Goal: Navigation & Orientation: Understand site structure

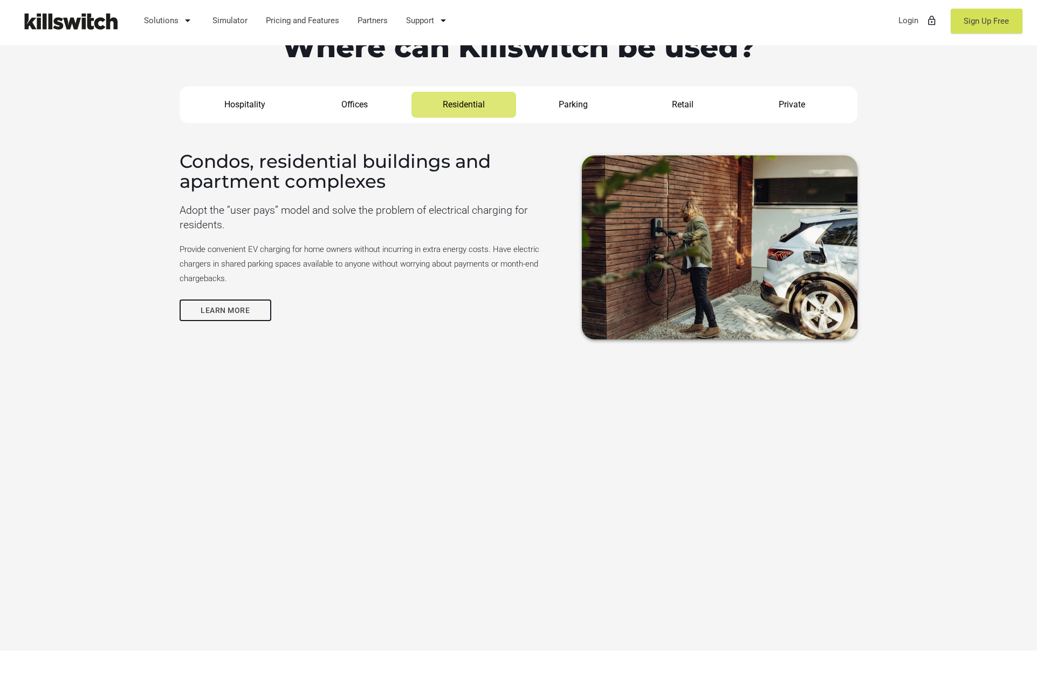
scroll to position [1376, 0]
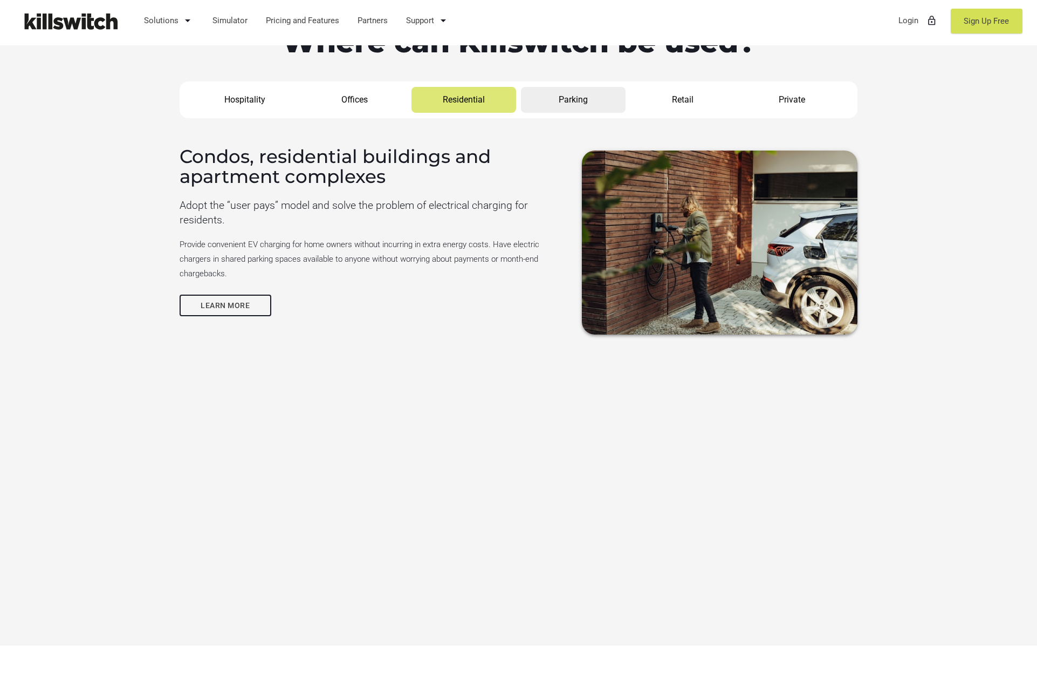
click at [565, 102] on link "Parking" at bounding box center [573, 100] width 105 height 26
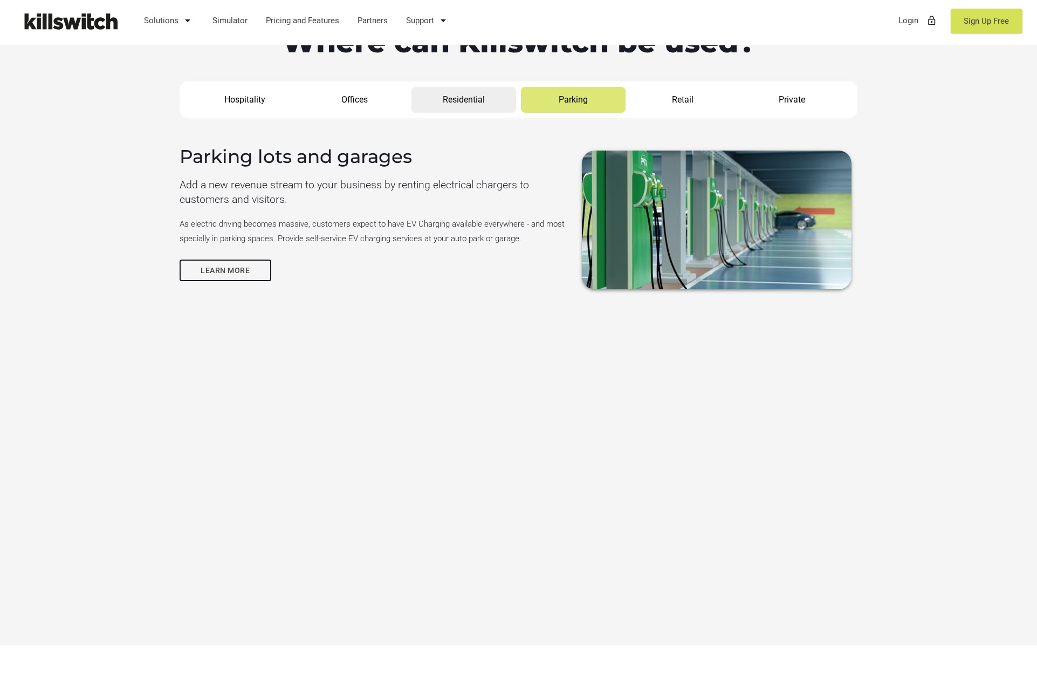
click at [507, 104] on link "Residential" at bounding box center [463, 100] width 105 height 26
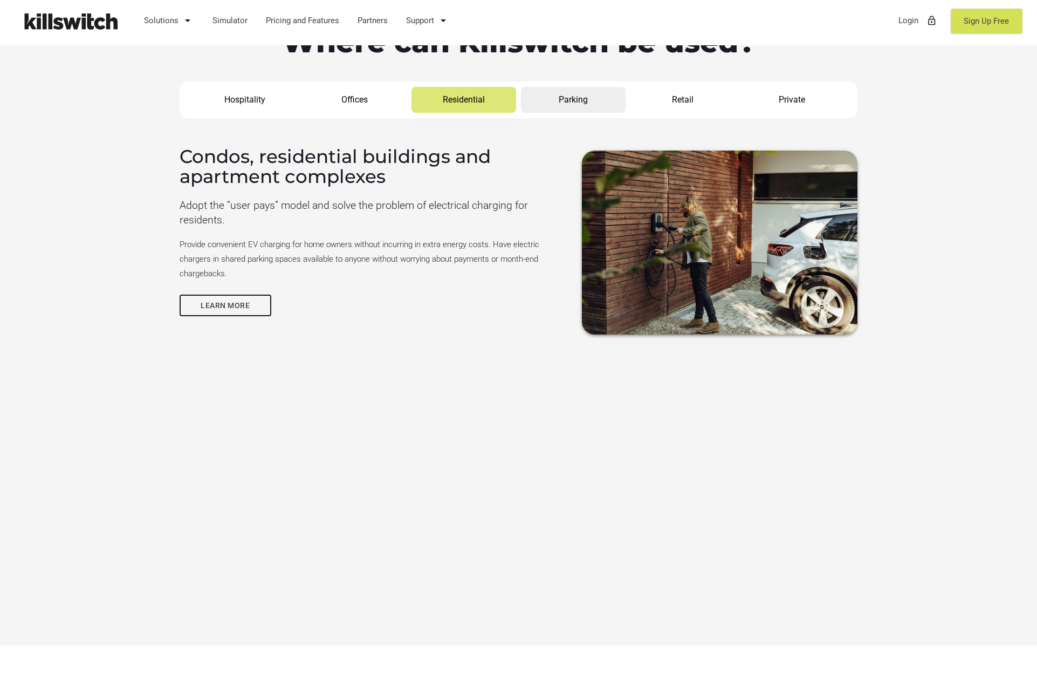
drag, startPoint x: 567, startPoint y: 105, endPoint x: 573, endPoint y: 104, distance: 6.0
click at [567, 105] on link "Parking" at bounding box center [573, 100] width 105 height 26
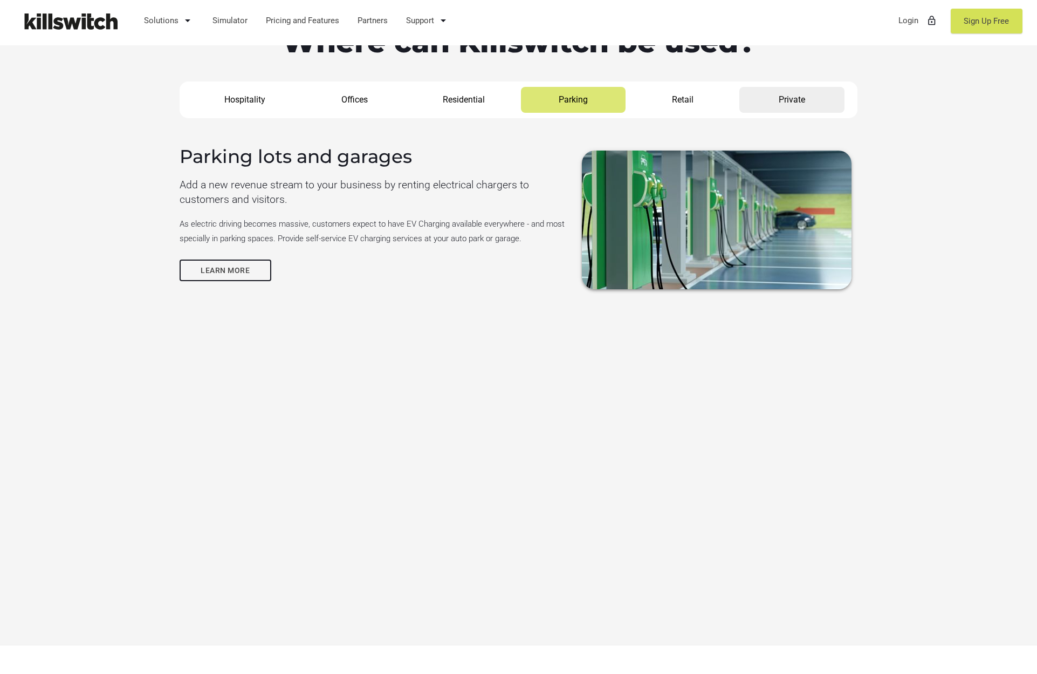
click at [791, 99] on link "Private" at bounding box center [791, 100] width 105 height 26
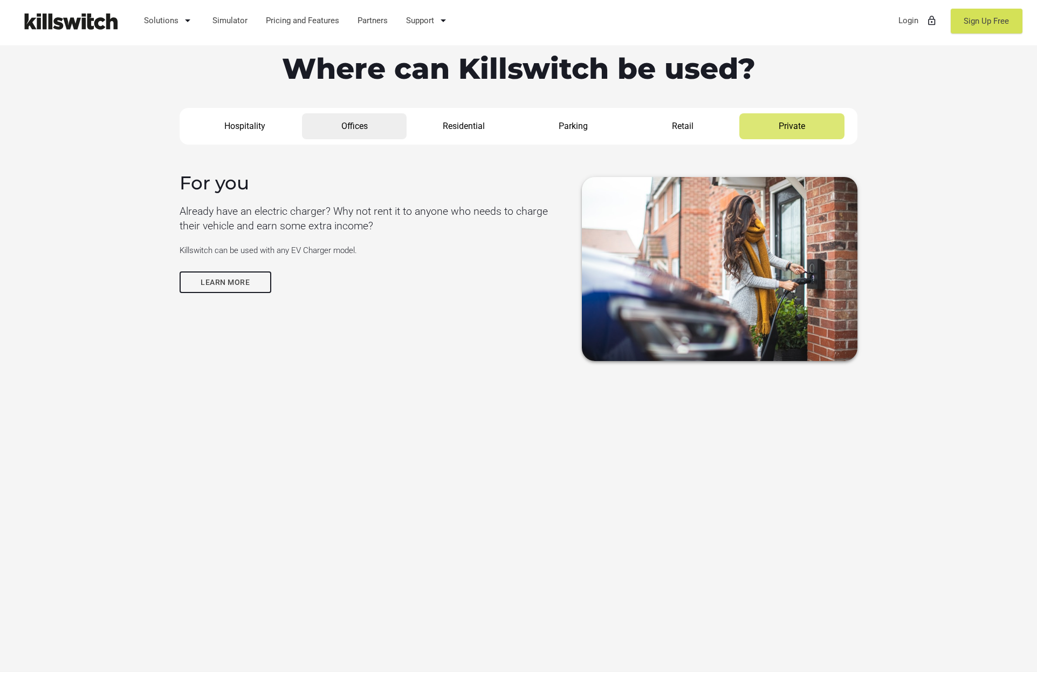
scroll to position [1301, 0]
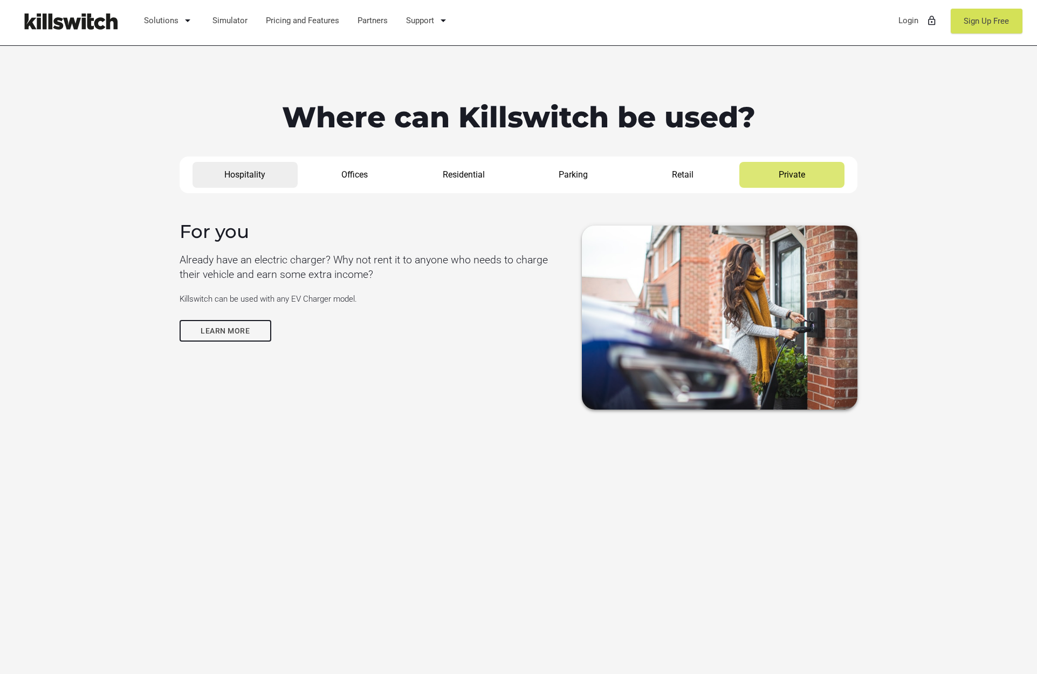
click at [223, 176] on link "Hospitality" at bounding box center [245, 175] width 105 height 26
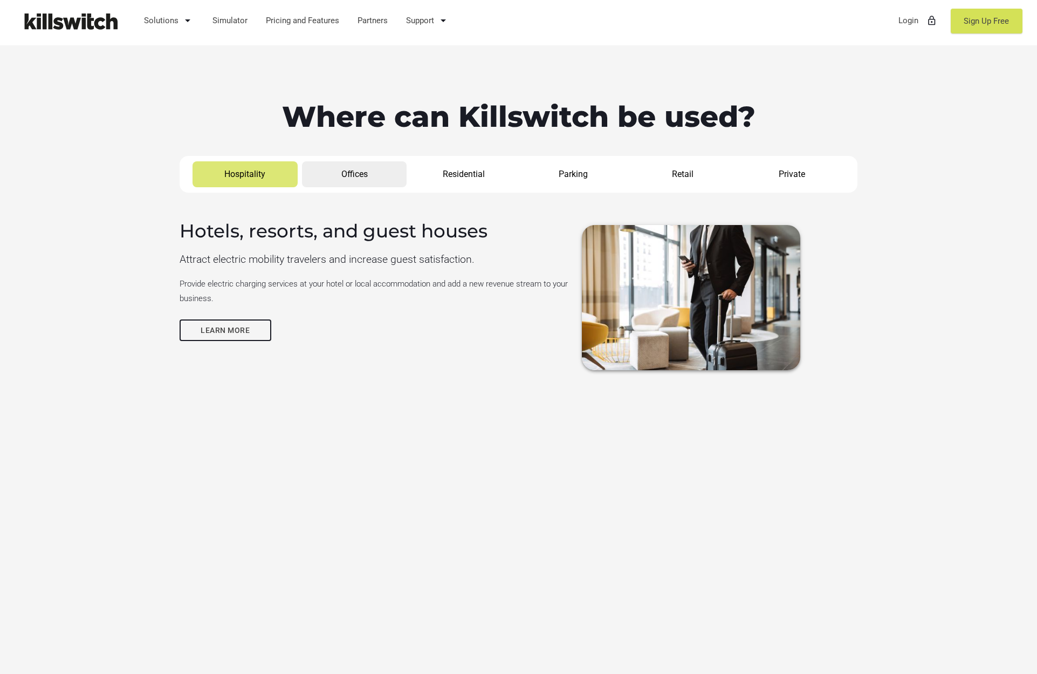
scroll to position [1302, 0]
click at [237, 326] on link "Learn more" at bounding box center [226, 330] width 92 height 22
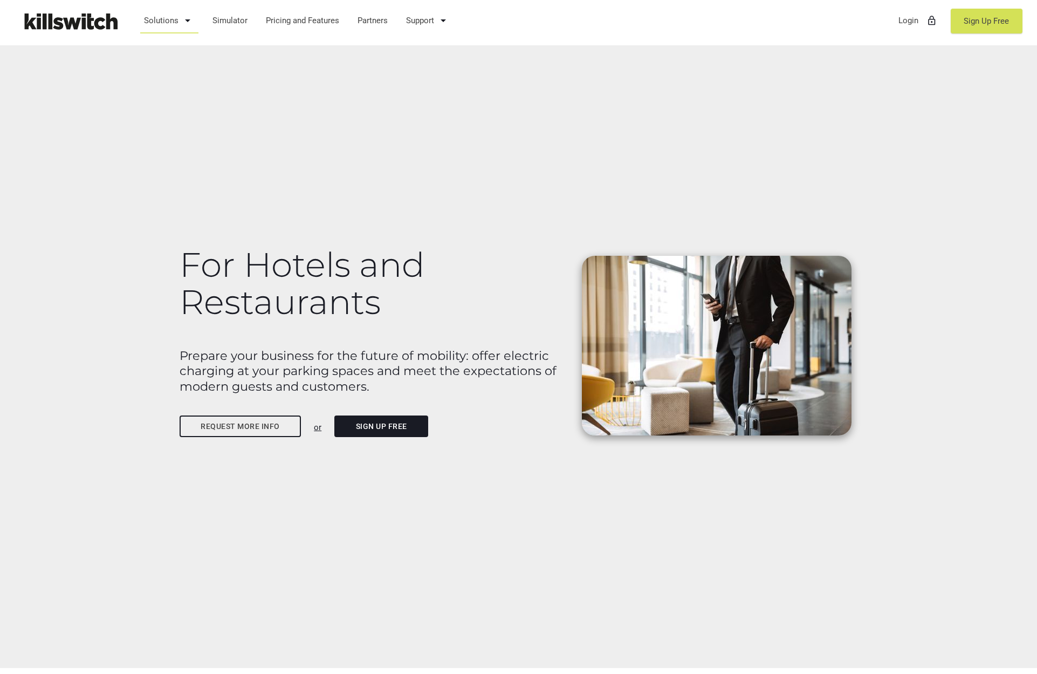
scroll to position [8, 0]
click at [243, 19] on link "Simulator" at bounding box center [230, 20] width 45 height 28
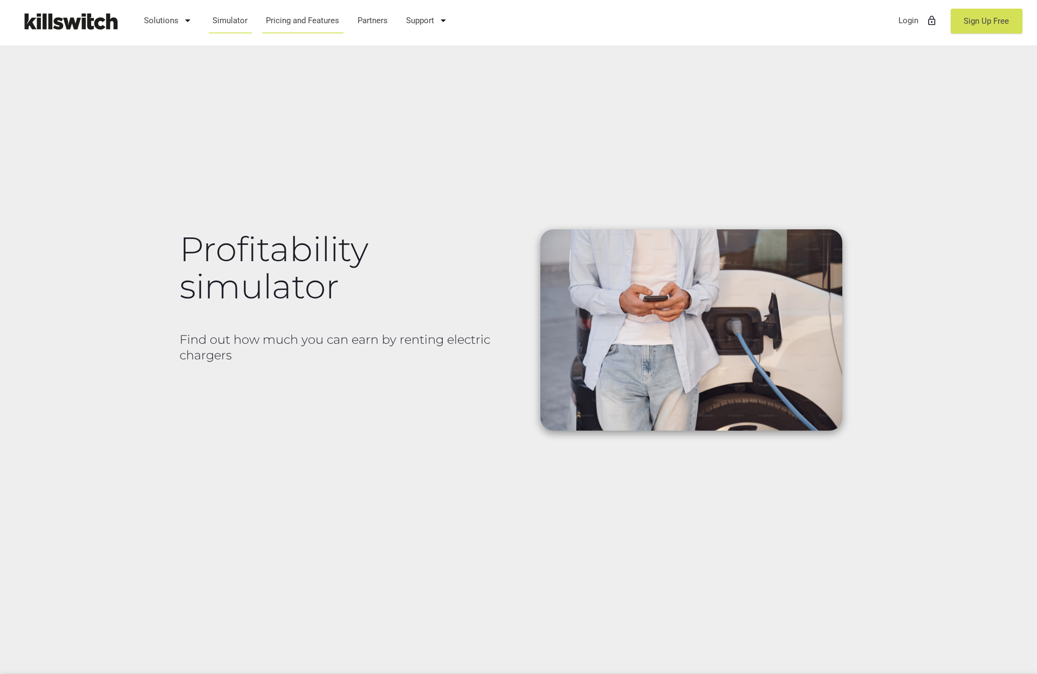
click at [305, 22] on link "Pricing and Features" at bounding box center [303, 20] width 84 height 28
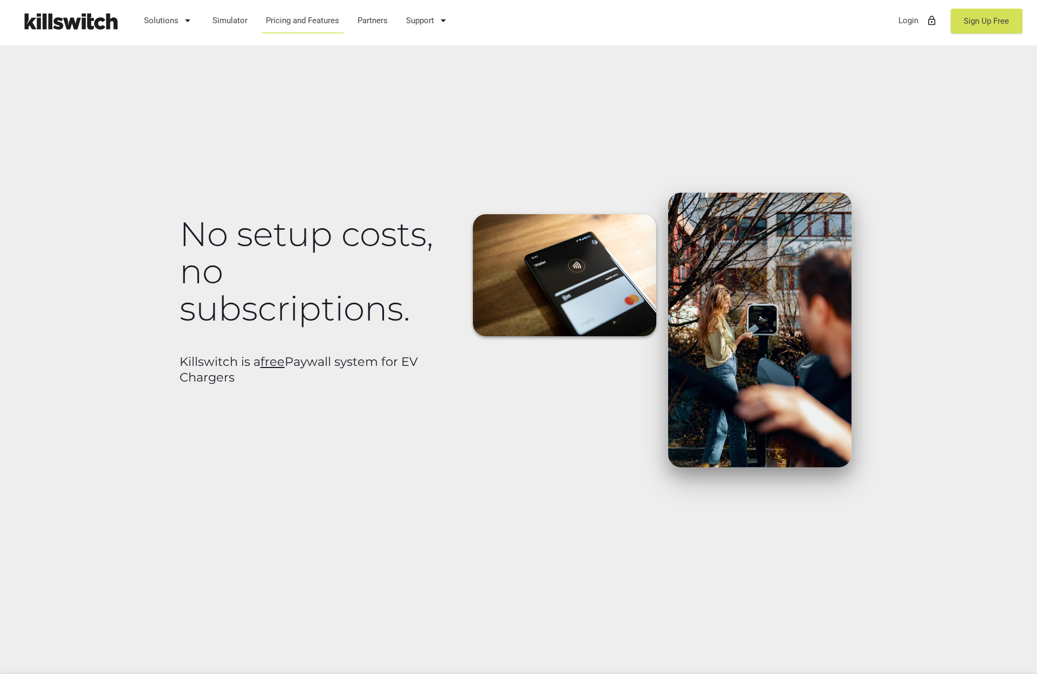
scroll to position [29, 0]
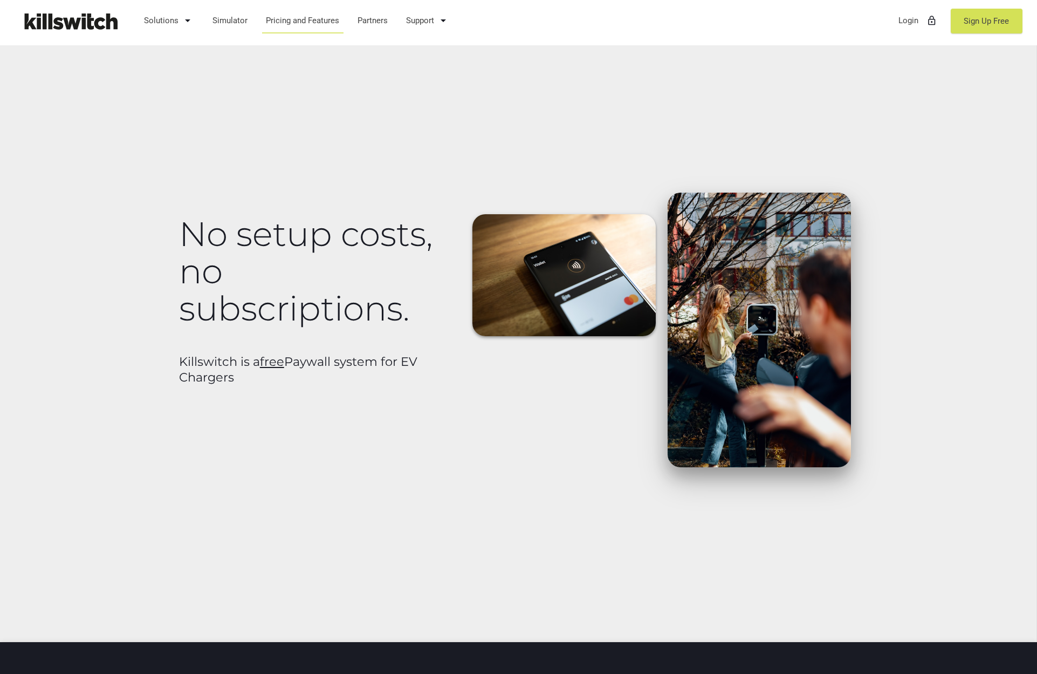
click at [276, 364] on u "free" at bounding box center [272, 361] width 24 height 15
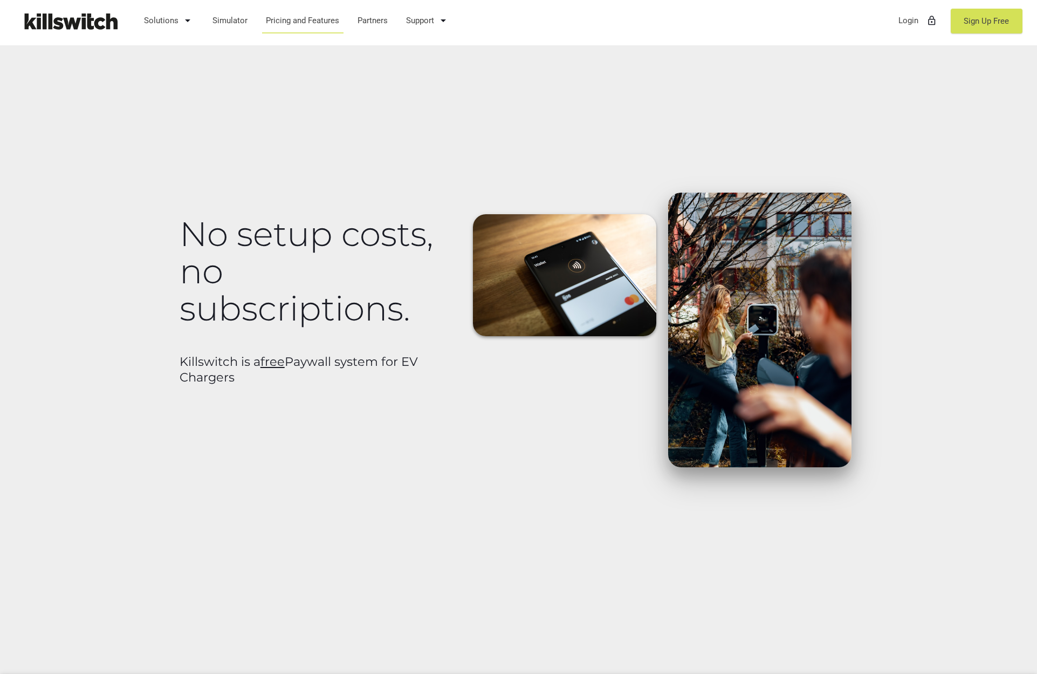
scroll to position [0, 0]
click at [372, 20] on link "Partners" at bounding box center [373, 20] width 40 height 28
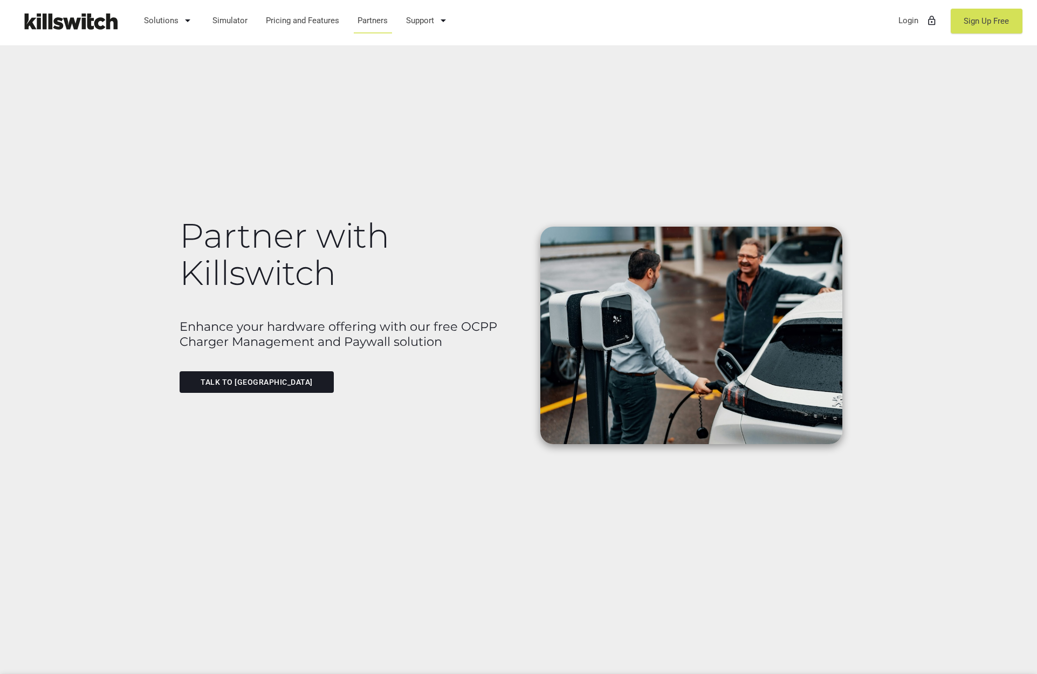
click at [46, 20] on img at bounding box center [70, 21] width 108 height 26
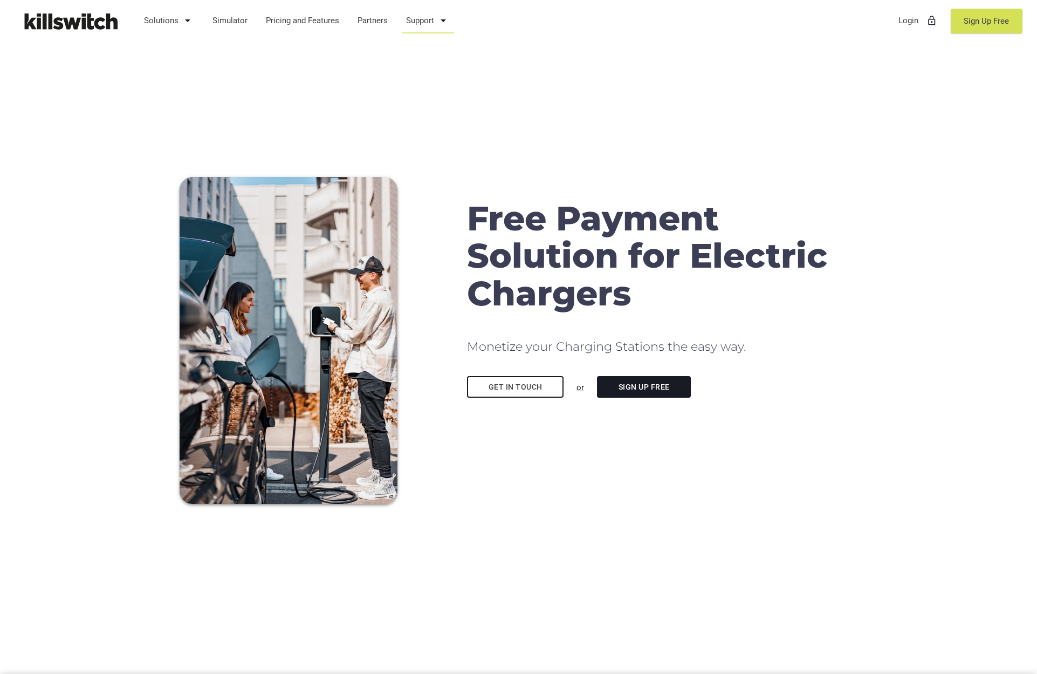
click at [408, 19] on link "Support arrow_drop_down" at bounding box center [428, 20] width 54 height 28
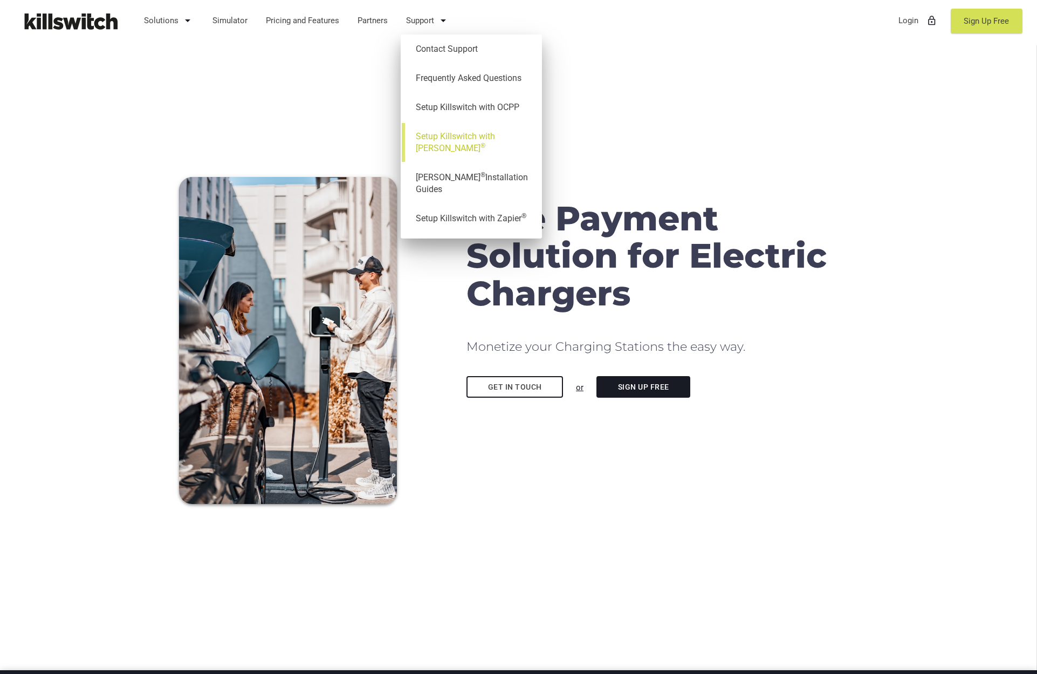
scroll to position [4, 0]
